Goal: Task Accomplishment & Management: Manage account settings

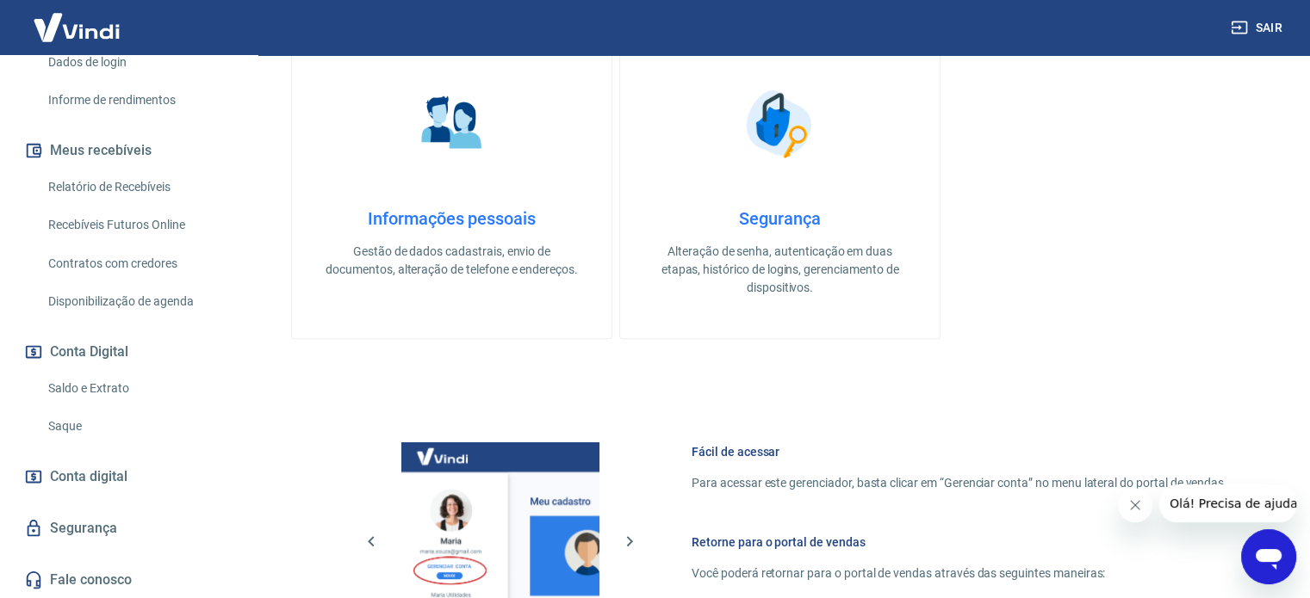
scroll to position [895, 0]
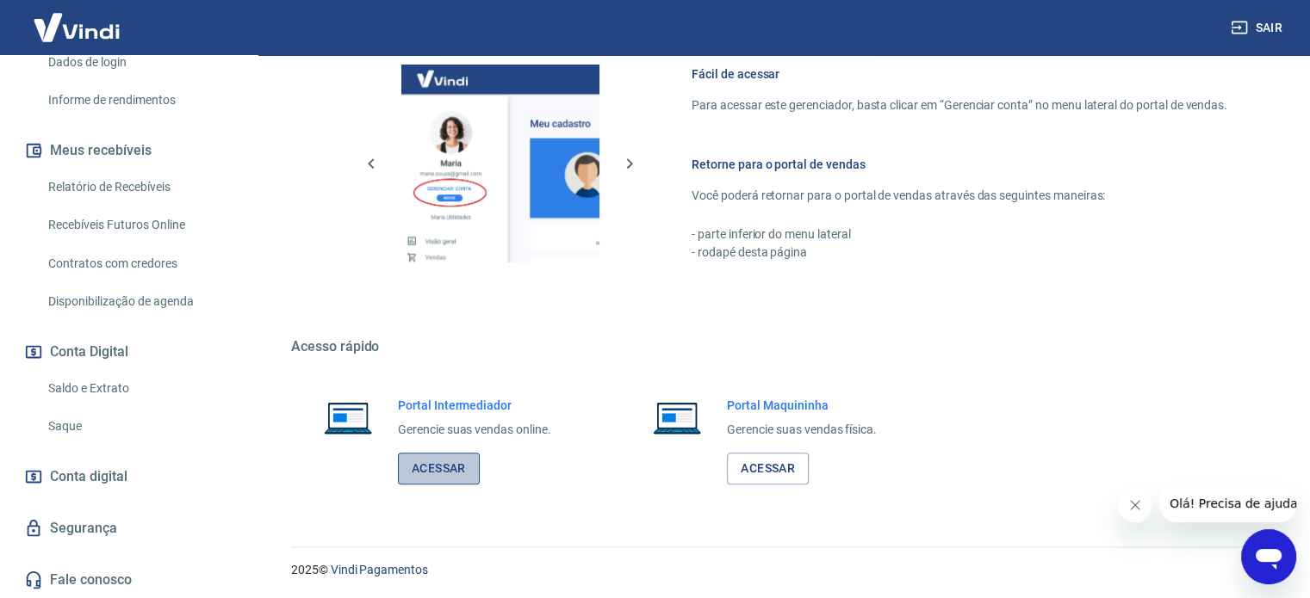
click at [438, 461] on link "Acessar" at bounding box center [439, 469] width 82 height 32
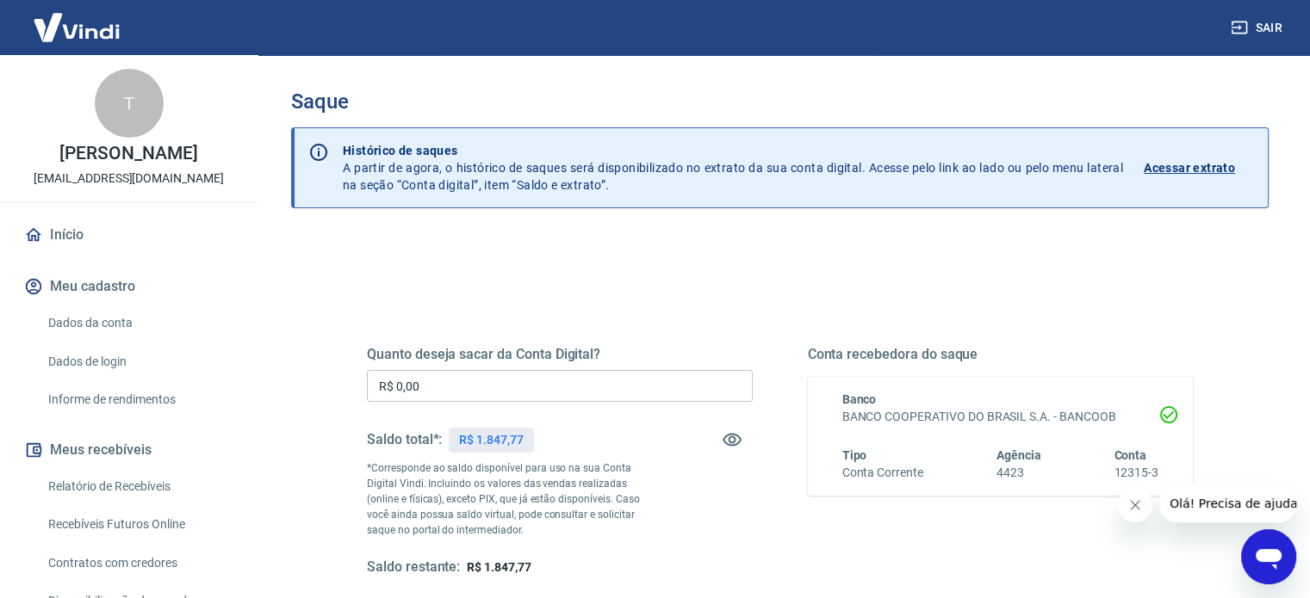
click at [482, 387] on input "R$ 0,00" at bounding box center [560, 386] width 386 height 32
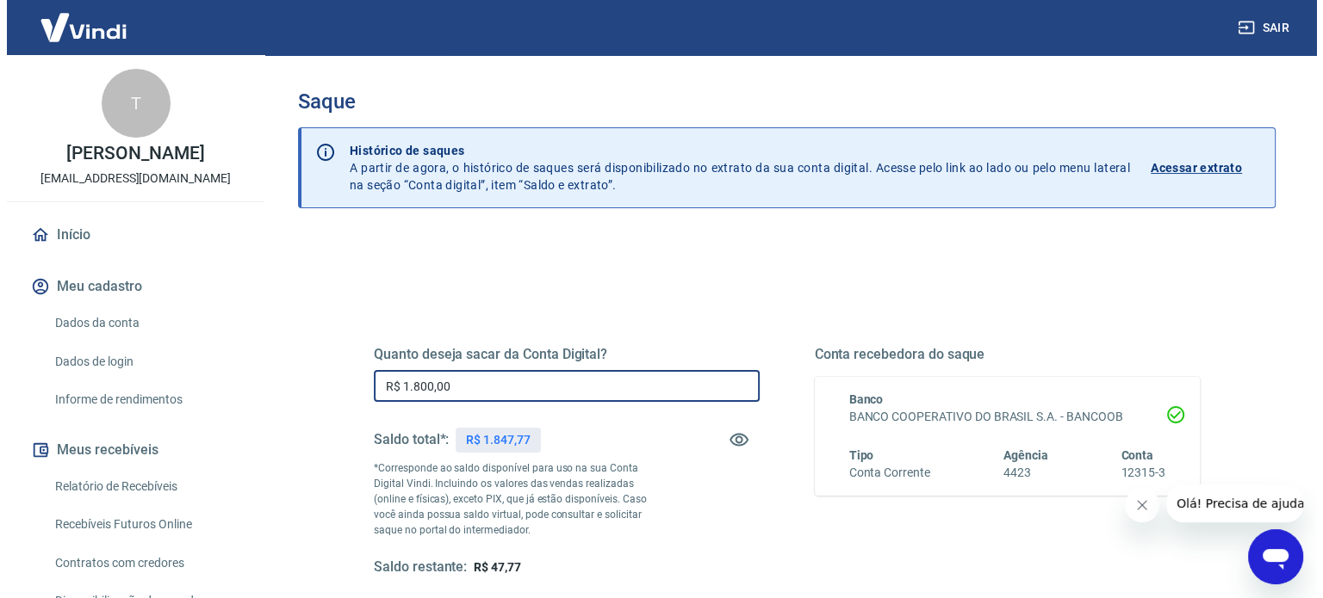
scroll to position [251, 0]
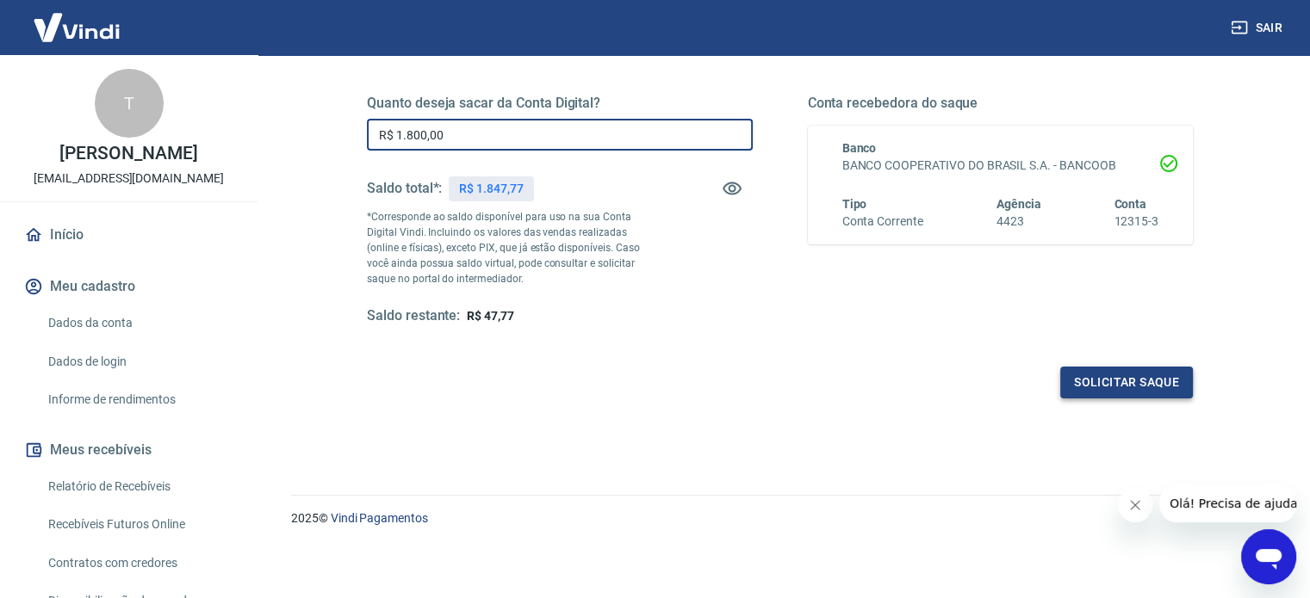
type input "R$ 1.800,00"
click at [1166, 387] on button "Solicitar saque" at bounding box center [1126, 383] width 133 height 32
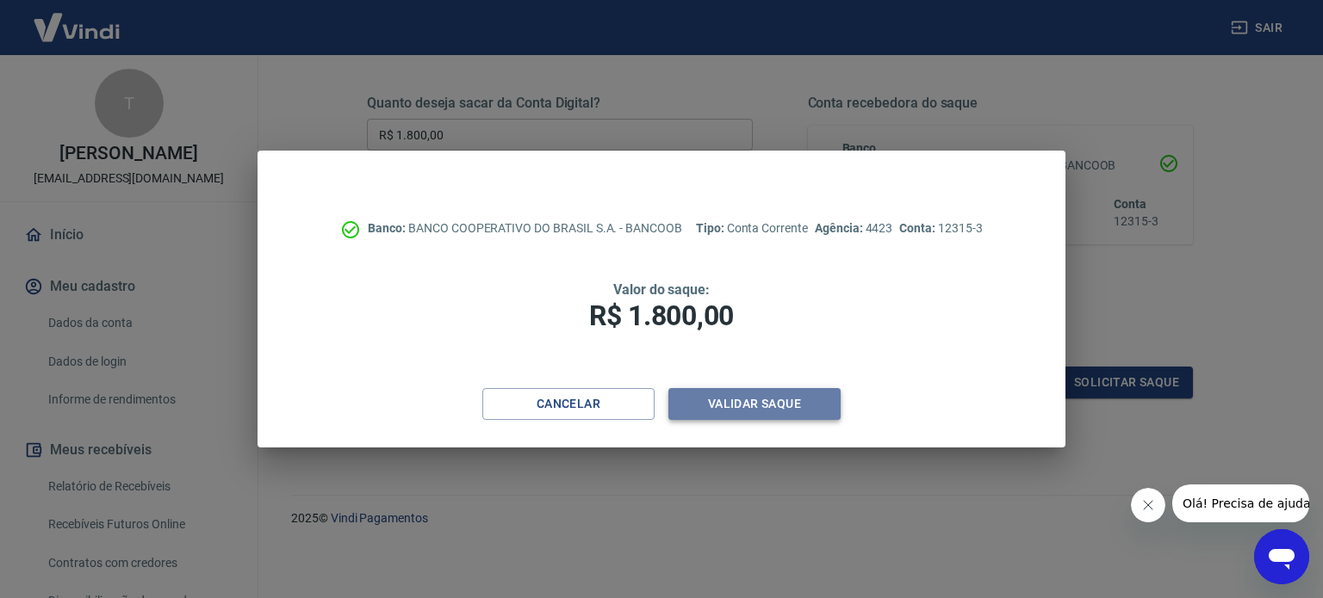
click at [807, 409] on button "Validar saque" at bounding box center [754, 404] width 172 height 32
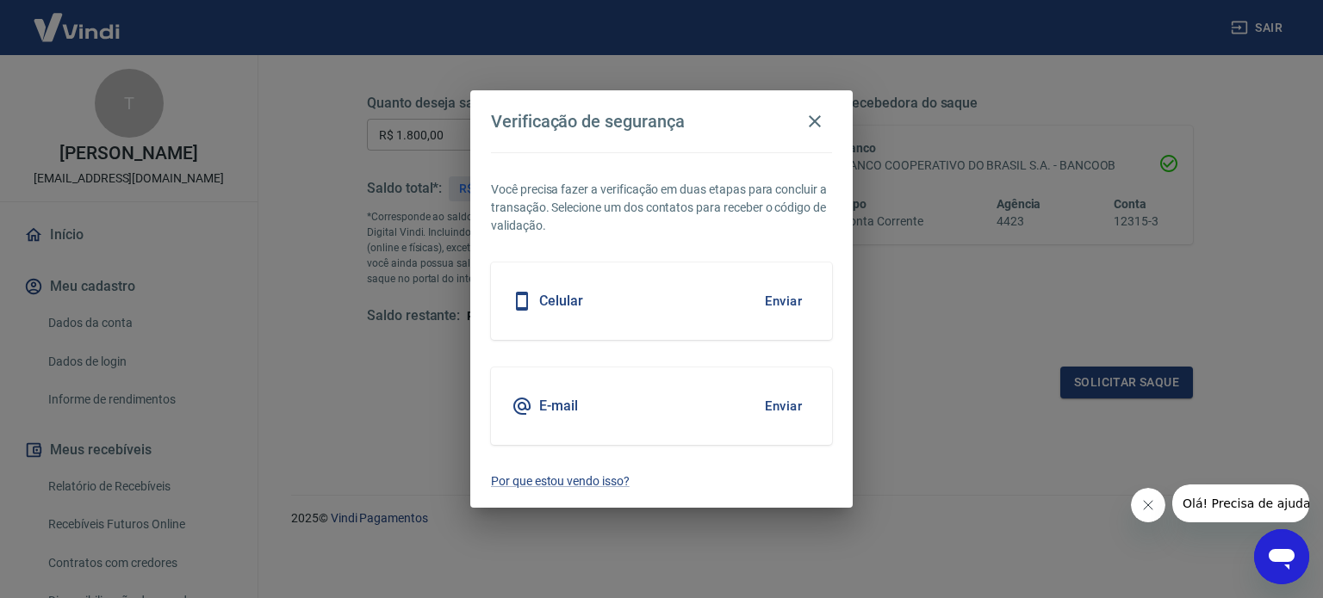
click at [779, 309] on button "Enviar" at bounding box center [783, 301] width 56 height 36
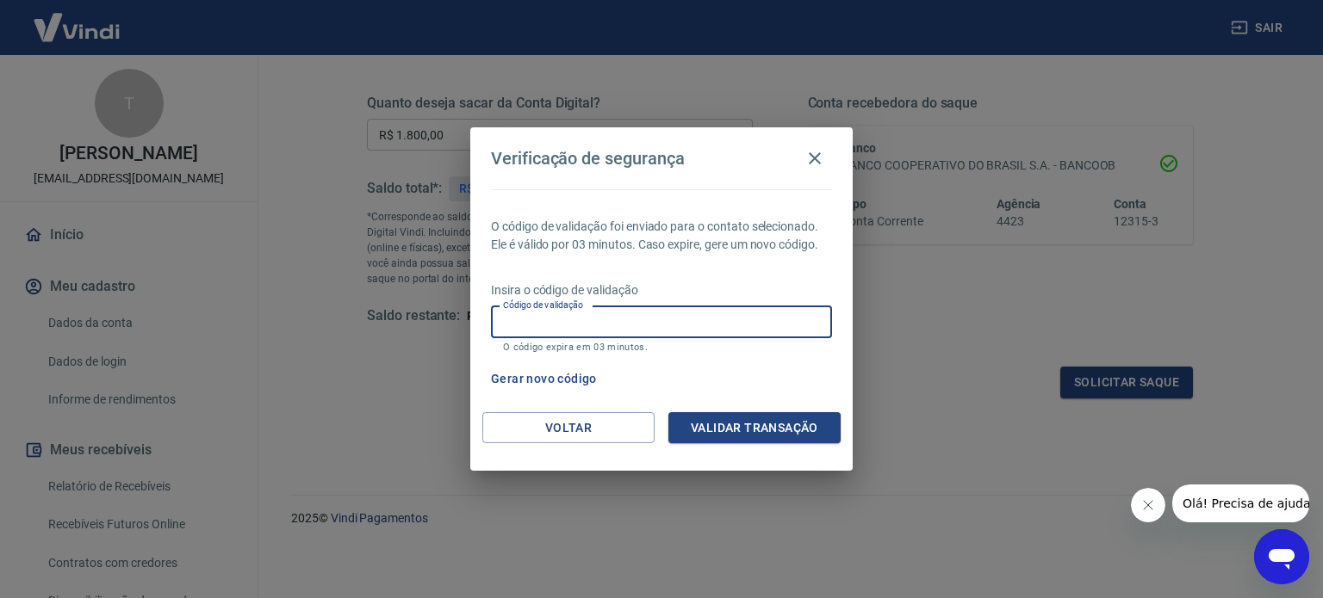
click at [780, 319] on input "Código de validação" at bounding box center [661, 323] width 341 height 32
type input "735605"
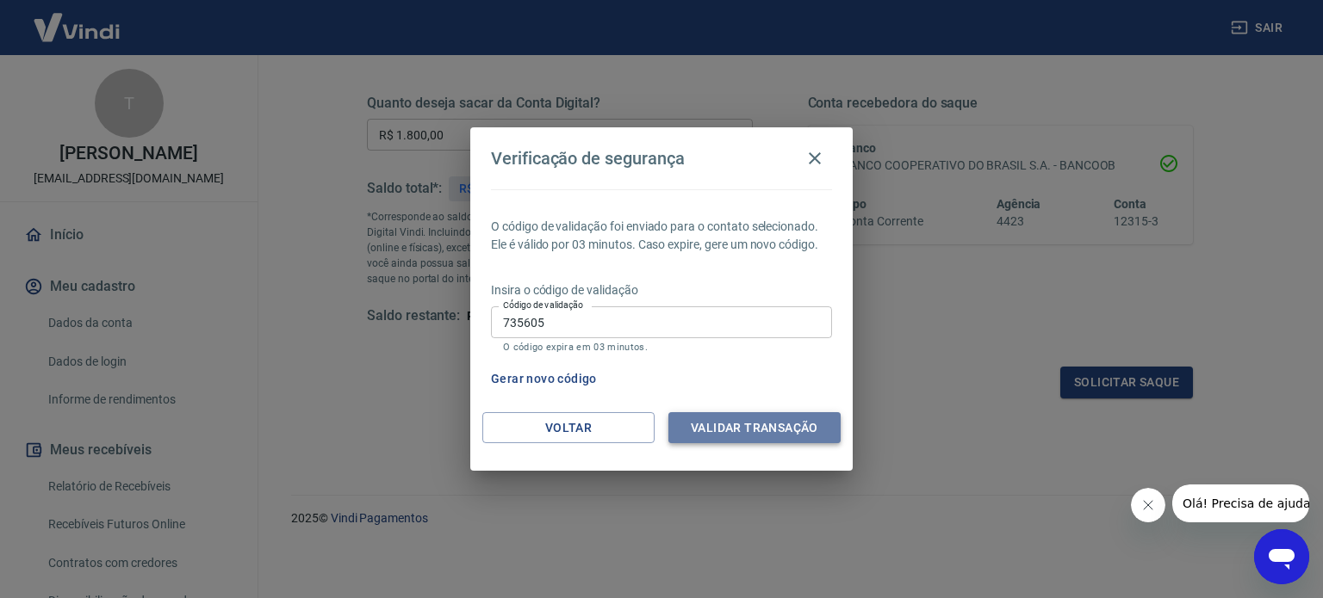
click at [775, 423] on button "Validar transação" at bounding box center [754, 428] width 172 height 32
